Goal: Complete application form: Complete application form

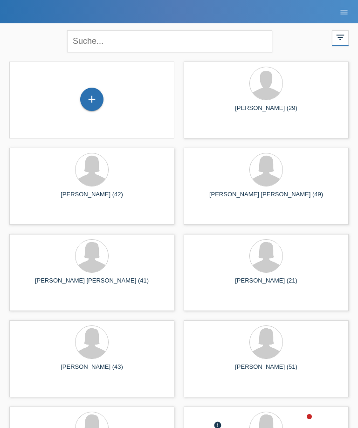
click at [104, 92] on div "+" at bounding box center [92, 100] width 150 height 25
click at [90, 105] on div "+" at bounding box center [92, 99] width 22 height 16
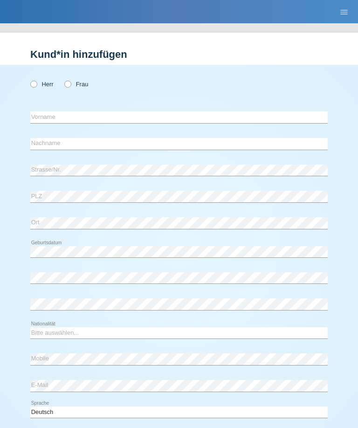
click at [79, 84] on label "Frau" at bounding box center [76, 84] width 24 height 7
click at [70, 84] on input "Frau" at bounding box center [67, 84] width 6 height 6
radio input "true"
click at [140, 117] on input "text" at bounding box center [178, 117] width 297 height 12
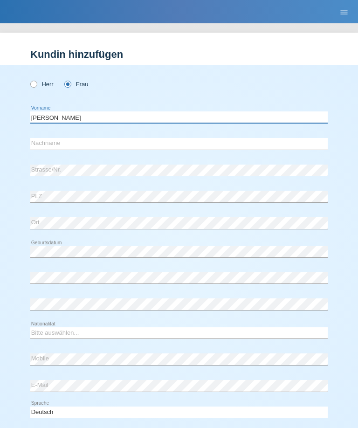
type input "[PERSON_NAME]"
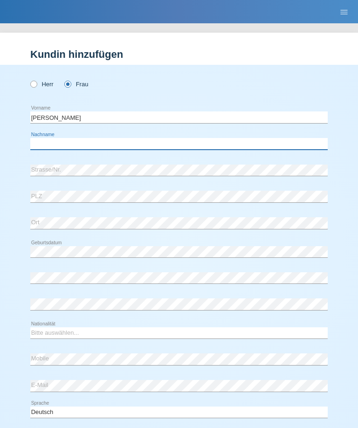
click at [121, 141] on input "text" at bounding box center [178, 144] width 297 height 12
type input "Digelmann"
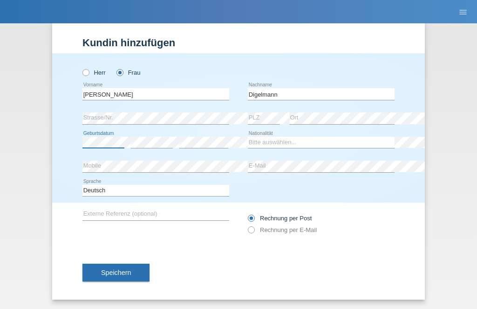
scroll to position [15, 0]
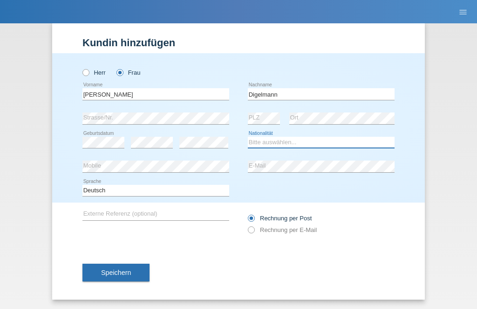
click at [317, 142] on select "Bitte auswählen... Schweiz Deutschland Liechtenstein Österreich ------------ Af…" at bounding box center [321, 142] width 147 height 11
select select "CH"
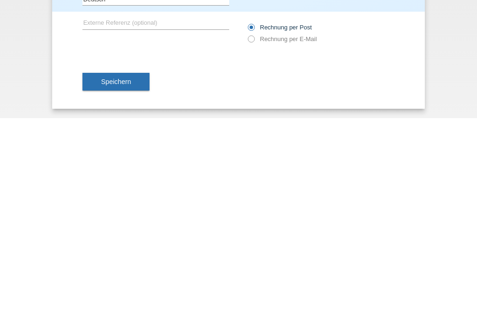
click at [124, 268] on span "Speichern" at bounding box center [116, 271] width 30 height 7
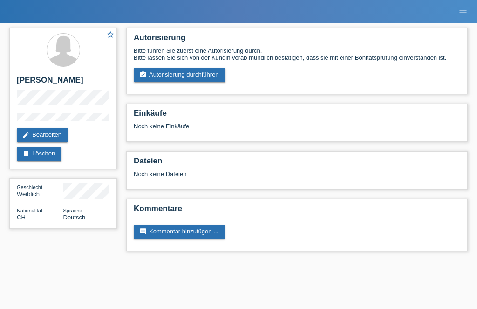
click at [203, 74] on link "assignment_turned_in Autorisierung durchführen" at bounding box center [180, 75] width 92 height 14
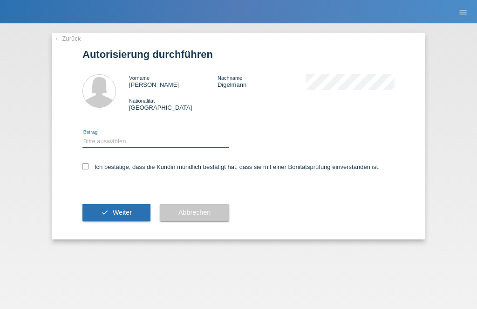
click at [152, 139] on select "Bitte auswählen CHF 1.00 - CHF 499.00 CHF 500.00 - CHF 1'999.00 CHF 2'000.00 - …" at bounding box center [155, 141] width 147 height 11
select select "2"
click at [91, 165] on label "Ich bestätige, dass die Kundin mündlich bestätigt hat, dass sie mit einer Bonit…" at bounding box center [230, 166] width 297 height 7
click at [89, 165] on input "Ich bestätige, dass die Kundin mündlich bestätigt hat, dass sie mit einer Bonit…" at bounding box center [85, 166] width 6 height 6
checkbox input "true"
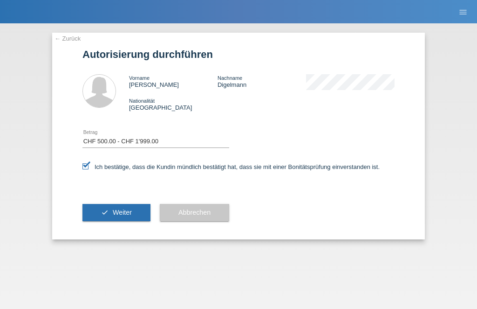
click at [120, 207] on button "check Weiter" at bounding box center [116, 213] width 68 height 18
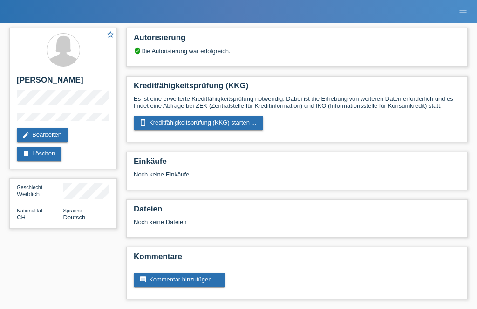
click at [203, 120] on link "perm_device_information Kreditfähigkeitsprüfung (KKG) starten ..." at bounding box center [199, 123] width 130 height 14
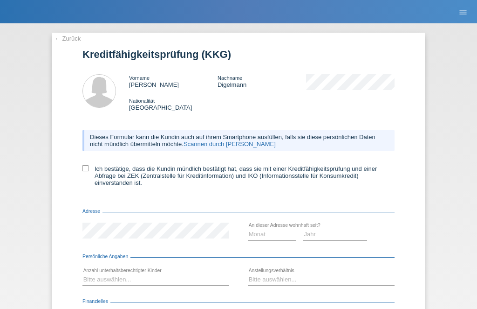
click at [94, 174] on label "Ich bestätige, dass die Kundin mündlich bestätigt hat, dass sie mit einer Kredi…" at bounding box center [238, 175] width 312 height 21
click at [89, 171] on input "Ich bestätige, dass die Kundin mündlich bestätigt hat, dass sie mit einer Kredi…" at bounding box center [85, 168] width 6 height 6
checkbox input "true"
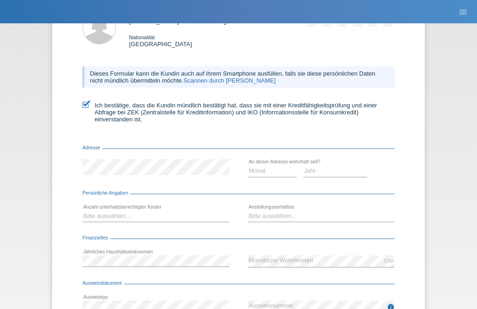
scroll to position [124, 0]
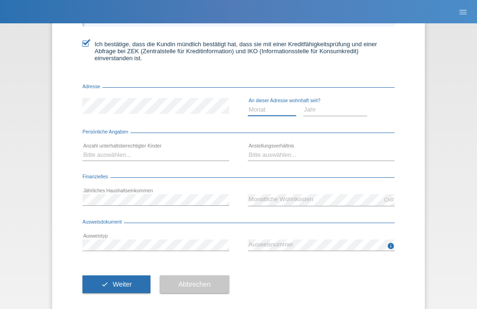
click at [275, 115] on select "Monat 01 02 03 04 05 06 07 08 09 10" at bounding box center [272, 109] width 48 height 11
select select "11"
click at [343, 108] on div "Jahr 2025 2024 2023 2022 2021 2020 2019 2018 2017" at bounding box center [335, 110] width 64 height 24
click at [332, 115] on select "Jahr 2025 2024 2023 2022 2021 2020 2019 2018 2017 2016 2015 2014 2013 2012 2011…" at bounding box center [335, 109] width 64 height 11
select select "2017"
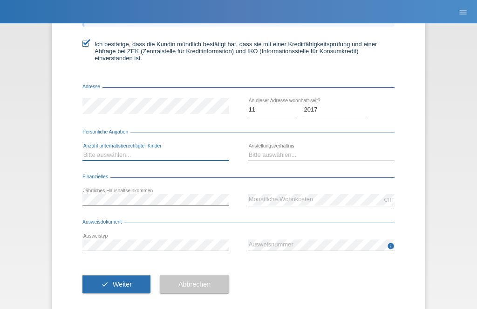
click at [140, 159] on select "Bitte auswählen... 0 1 2 3 4 5 6 7 8 9" at bounding box center [155, 154] width 147 height 11
click at [124, 151] on div "Bitte auswählen... 0 1 2 3 4 5 6 7 8 9 error" at bounding box center [155, 155] width 147 height 24
click at [106, 160] on select "Bitte auswählen... 0 1 2 3 4 5 6 7 8 9" at bounding box center [155, 154] width 147 height 11
click at [119, 160] on select "Bitte auswählen... 0 1 2 3 4 5 6 7 8 9" at bounding box center [155, 154] width 147 height 11
select select "1"
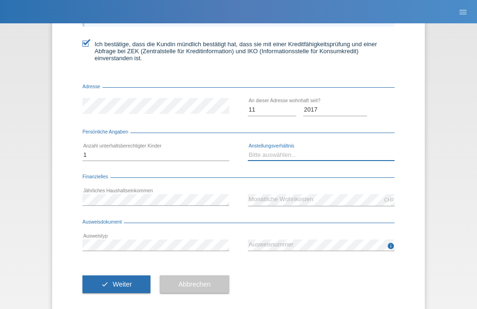
click at [329, 158] on select "Bitte auswählen... Unbefristet Befristet Lehrling/Student Pensioniert Nicht arb…" at bounding box center [321, 154] width 147 height 11
select select "UNLIMITED"
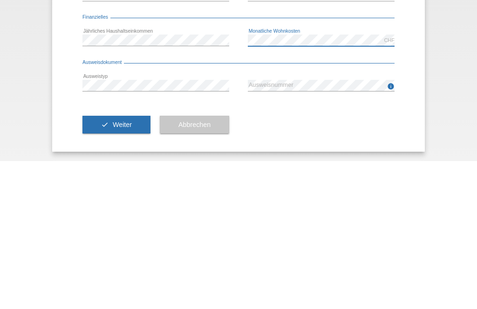
scroll to position [144, 0]
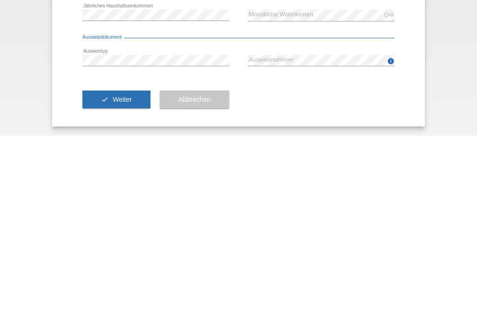
click at [131, 268] on span "Weiter" at bounding box center [122, 271] width 19 height 7
